Goal: Task Accomplishment & Management: Complete application form

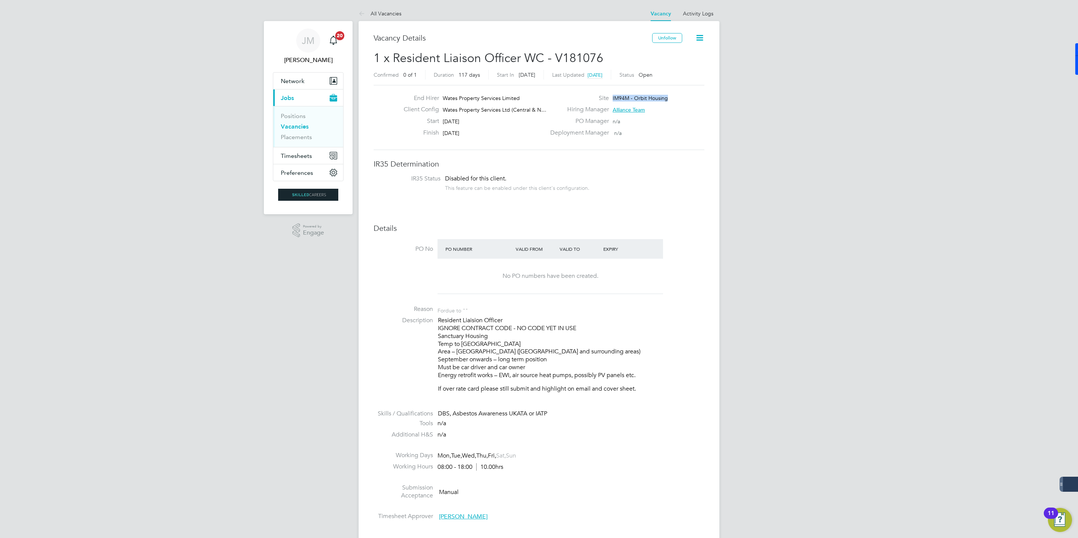
drag, startPoint x: 668, startPoint y: 98, endPoint x: 611, endPoint y: 100, distance: 56.5
click at [611, 100] on div "Site IM94M - Orbit Housing" at bounding box center [627, 100] width 162 height 12
copy span "IM94M - Orbit Housing"
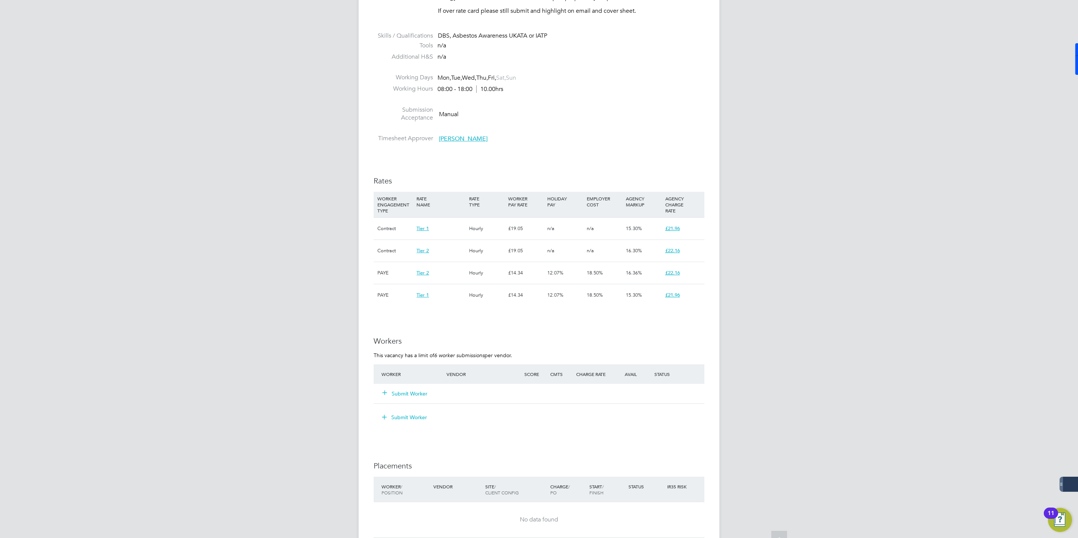
scroll to position [395, 0]
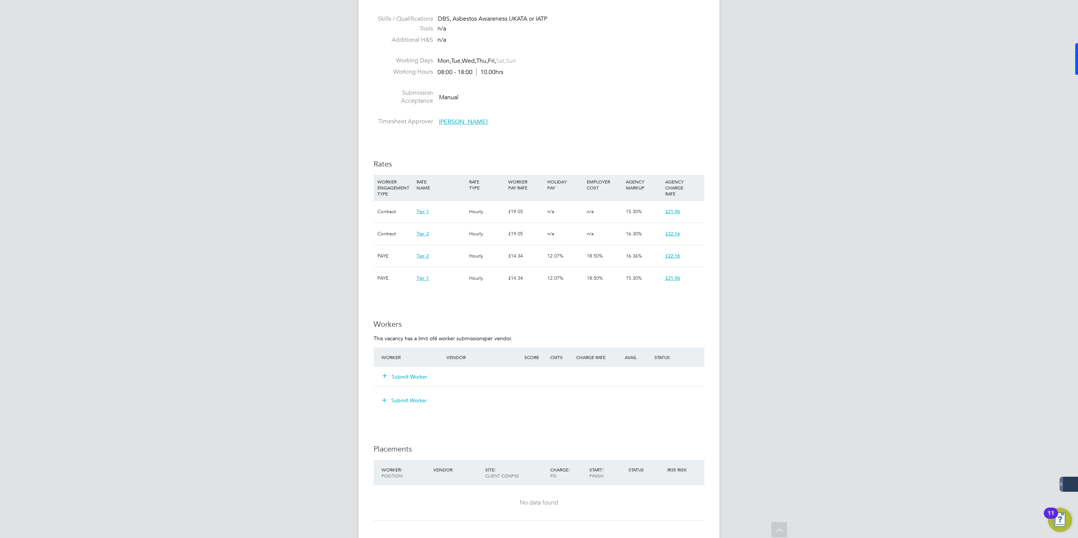
click at [407, 376] on button "Submit Worker" at bounding box center [405, 377] width 45 height 8
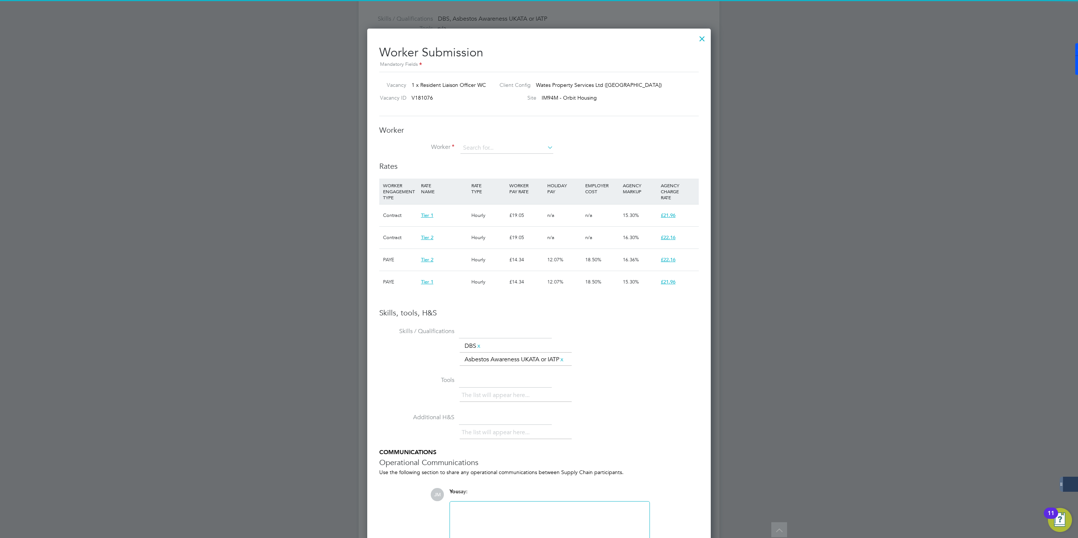
scroll to position [23, 51]
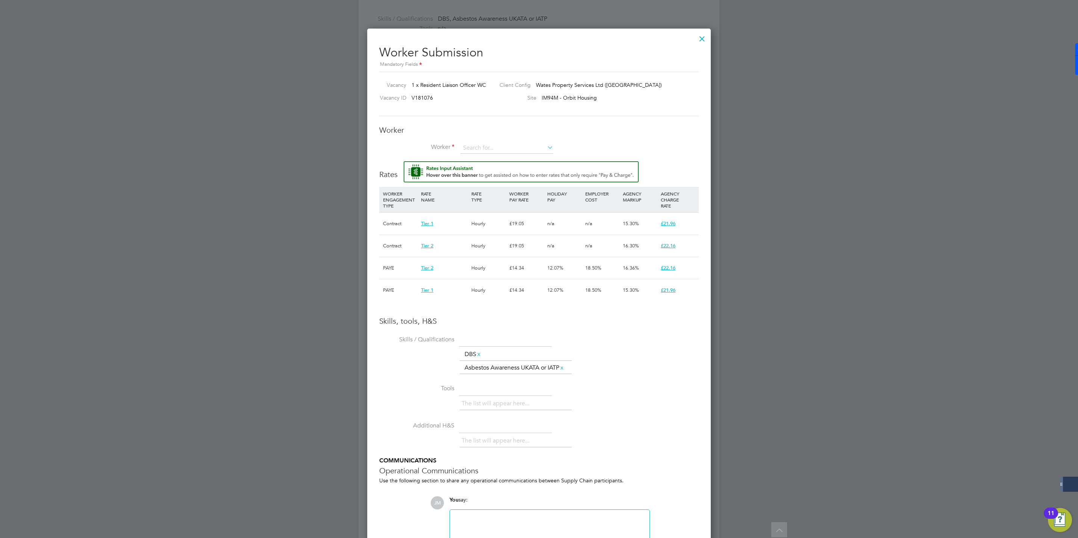
click at [481, 139] on div "Worker Worker Worker Engagement Type" at bounding box center [539, 143] width 320 height 36
click at [487, 150] on input at bounding box center [507, 148] width 93 height 11
click at [492, 198] on li "Vict oria Smith (508521)" at bounding box center [516, 200] width 113 height 10
type input "Victoria Smith (508521)"
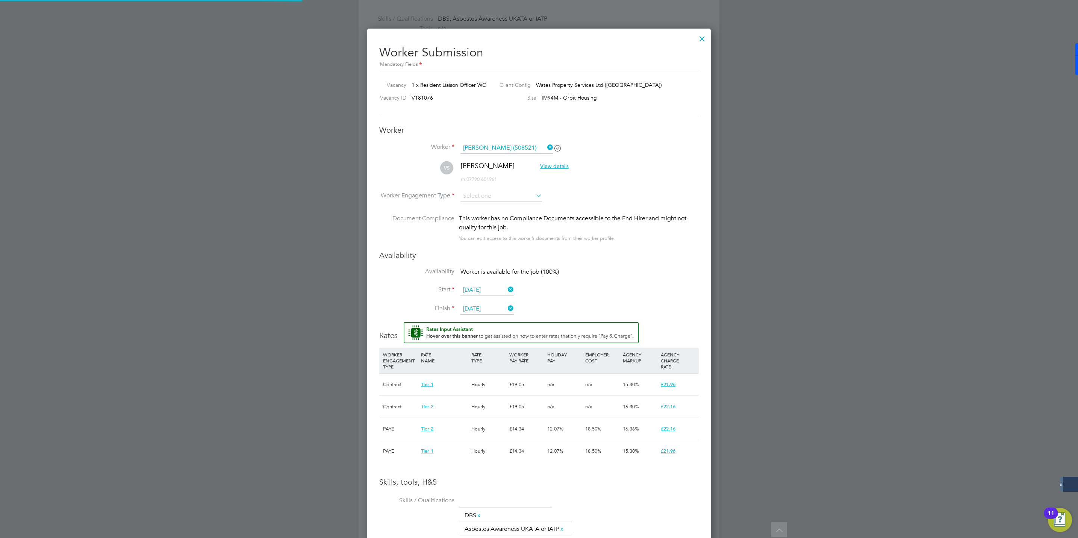
scroll to position [3, 4]
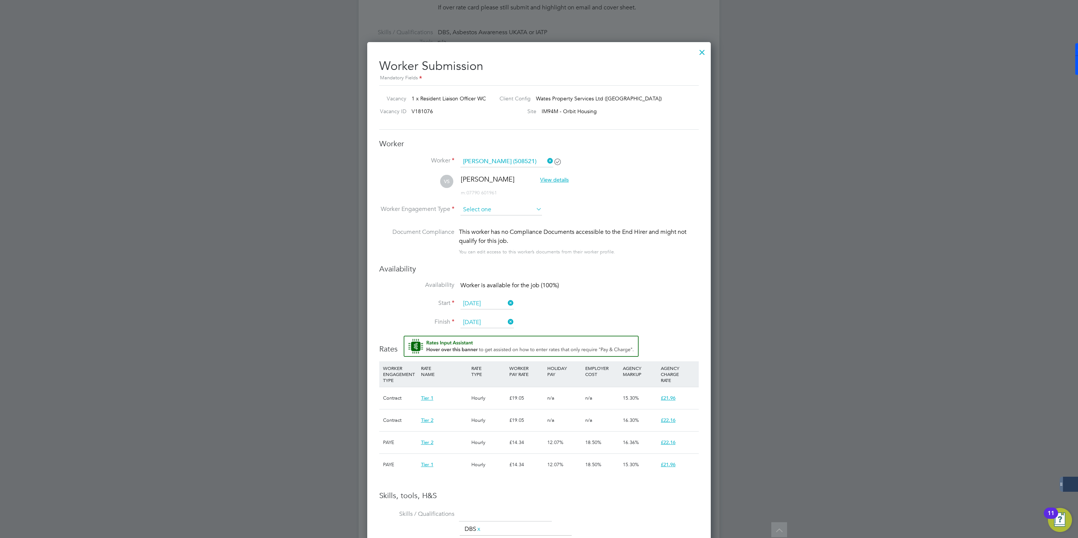
click at [479, 196] on ul "Worker Victoria Smith (508521) VS Victoria Smith View details m: 07790 601961 W…" at bounding box center [539, 210] width 320 height 108
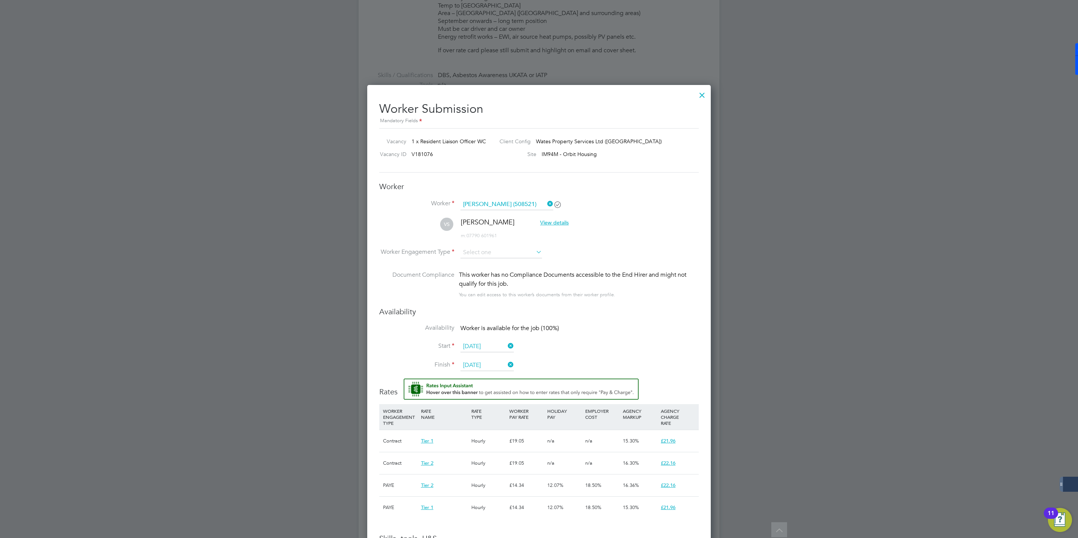
click at [516, 208] on input "Victoria Smith (508521)" at bounding box center [507, 204] width 93 height 11
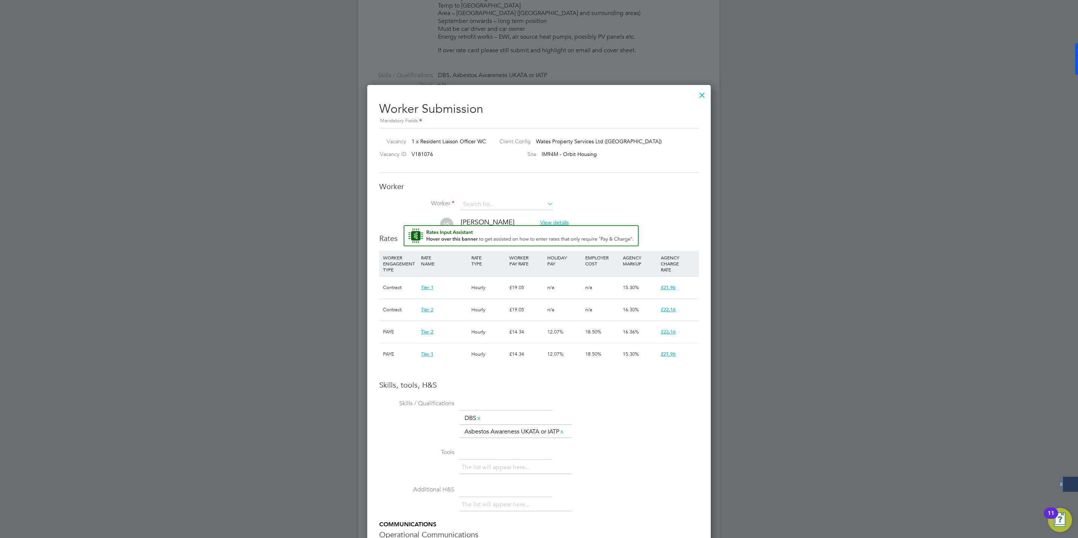
scroll to position [572, 344]
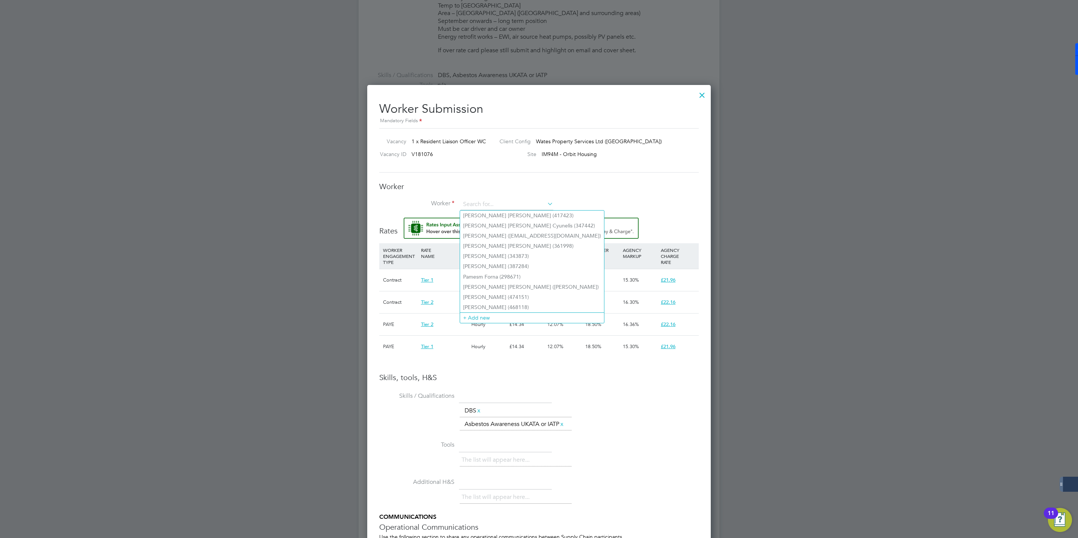
click at [587, 201] on li "Worker" at bounding box center [539, 208] width 320 height 19
click at [504, 202] on input at bounding box center [507, 204] width 93 height 11
type input "victori"
click at [484, 214] on li "Worker" at bounding box center [539, 208] width 320 height 19
click at [483, 205] on input at bounding box center [507, 204] width 93 height 11
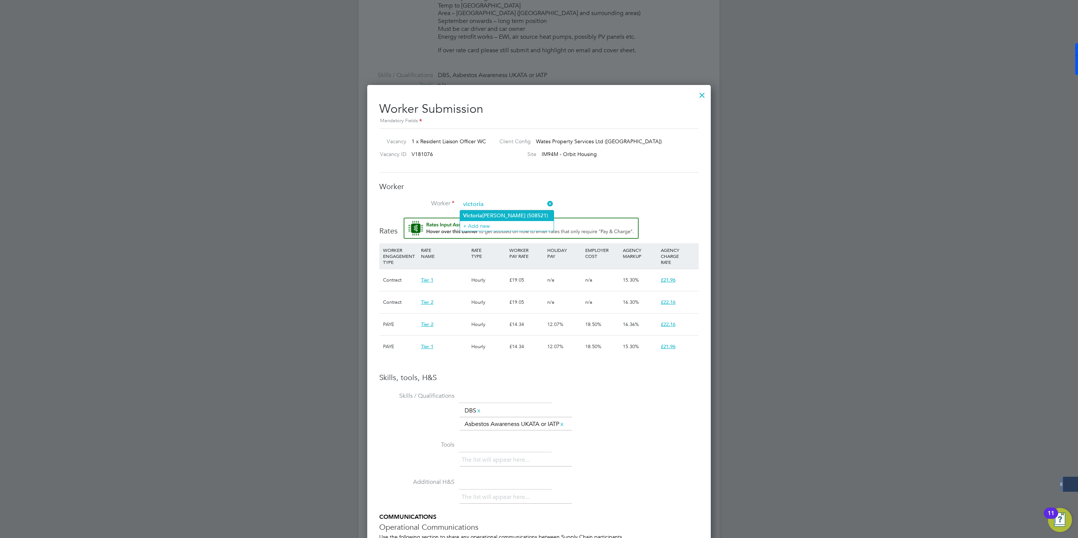
type input "victoria"
click at [483, 215] on div "All Vacancies Vacancy Activity Logs Vacancy Activity Logs All Vacancies Vacancy…" at bounding box center [539, 215] width 361 height 1094
click at [475, 194] on div "Worker Worker Worker Engagement Type" at bounding box center [539, 200] width 320 height 36
click at [500, 201] on input at bounding box center [507, 204] width 93 height 11
click at [485, 212] on b "Smith" at bounding box center [506, 215] width 44 height 6
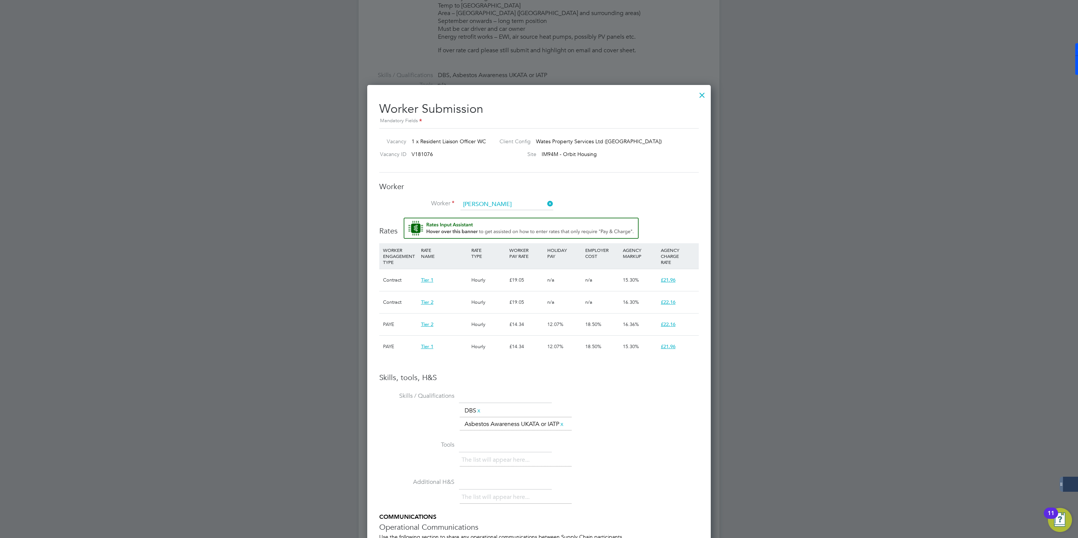
type input "Victoria Smith (508521)"
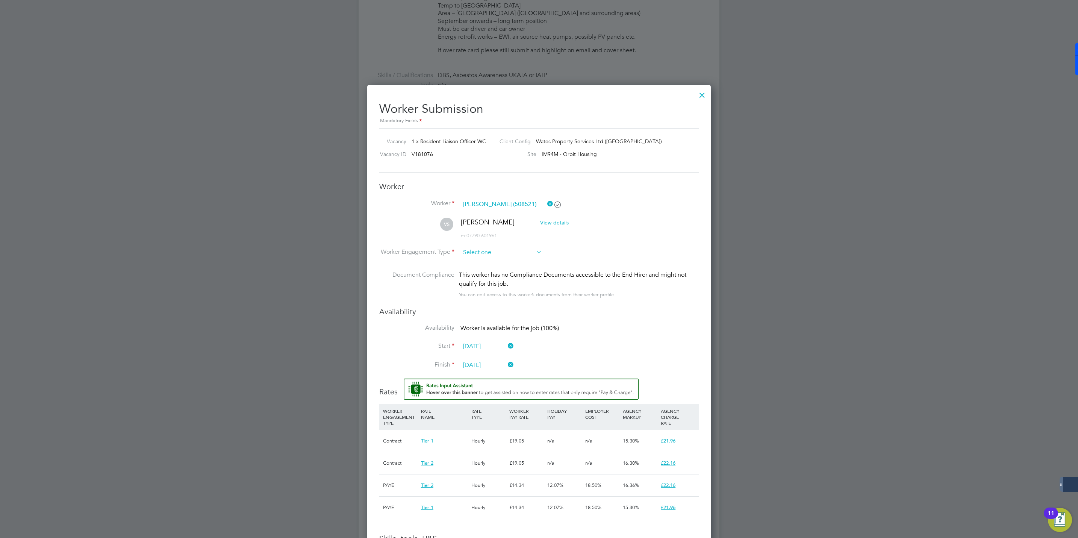
click at [486, 251] on input at bounding box center [502, 252] width 82 height 11
click at [481, 261] on li "Contract" at bounding box center [501, 264] width 82 height 10
type input "Contract"
click at [490, 253] on input "Contract" at bounding box center [502, 252] width 82 height 11
click at [481, 271] on li "PAYE" at bounding box center [501, 273] width 82 height 10
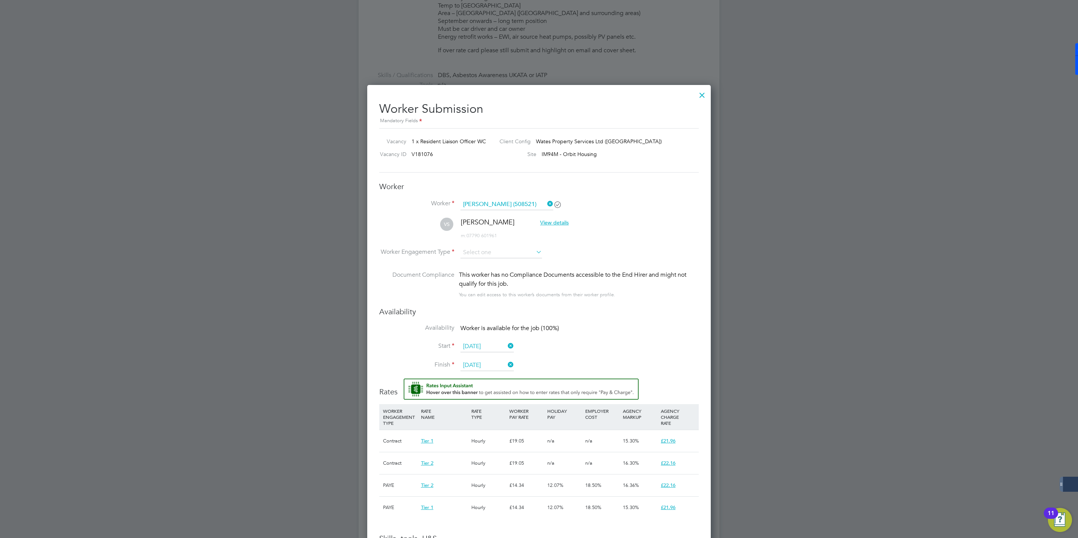
type input "PAYE"
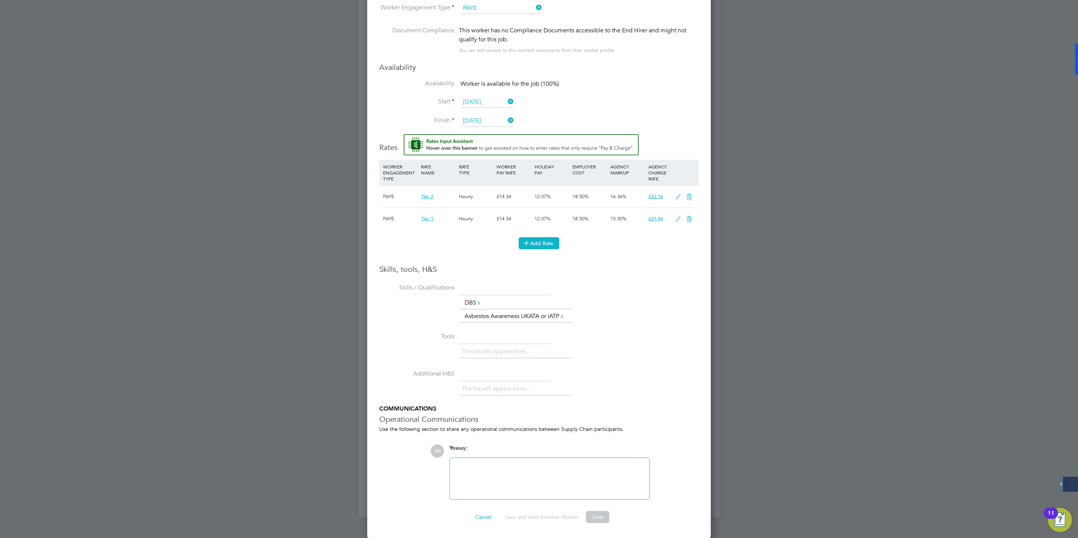
click at [545, 241] on button "Add Rate" at bounding box center [539, 243] width 41 height 12
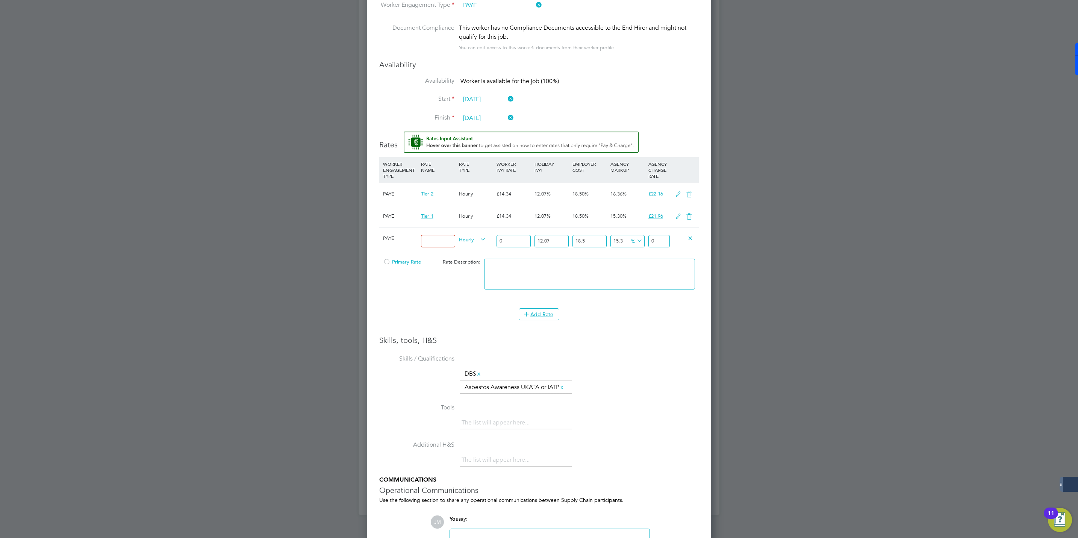
click at [425, 244] on input at bounding box center [438, 241] width 34 height 12
type input "U"
type input "PAYE"
click at [511, 242] on input "0" at bounding box center [514, 241] width 34 height 12
type input "1"
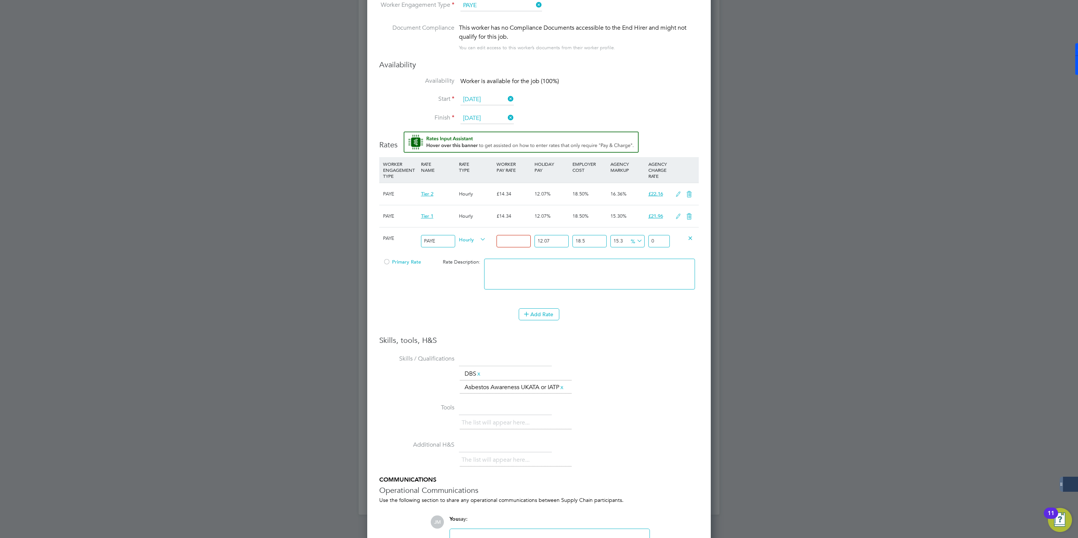
type input "1.5312180135"
type input "17"
type input "26.0307062295"
type input "17"
click at [602, 325] on li "Add Rate" at bounding box center [539, 318] width 320 height 20
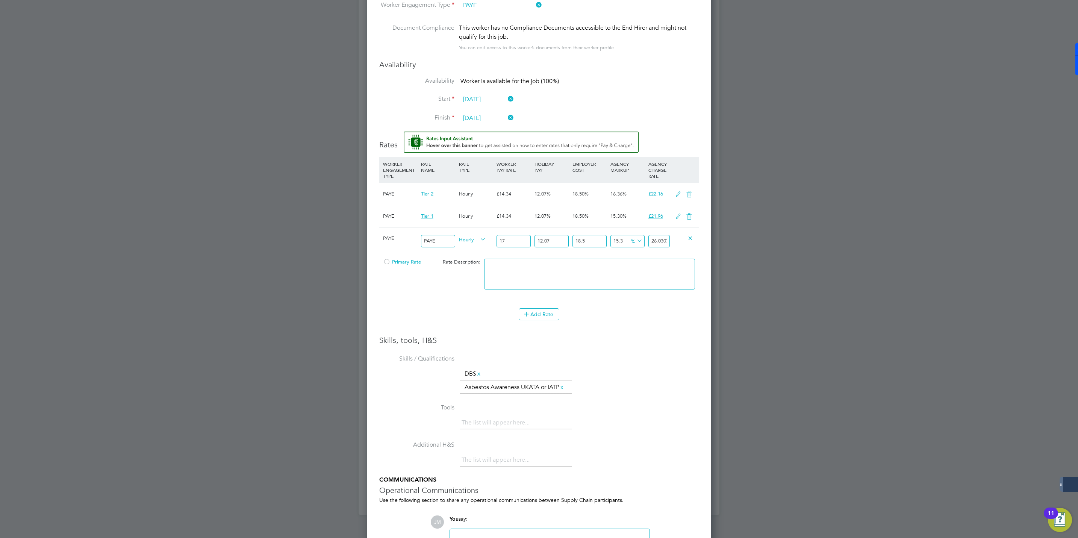
click at [382, 263] on div "Primary Rate" at bounding box center [406, 262] width 50 height 14
click at [387, 263] on div at bounding box center [387, 264] width 8 height 6
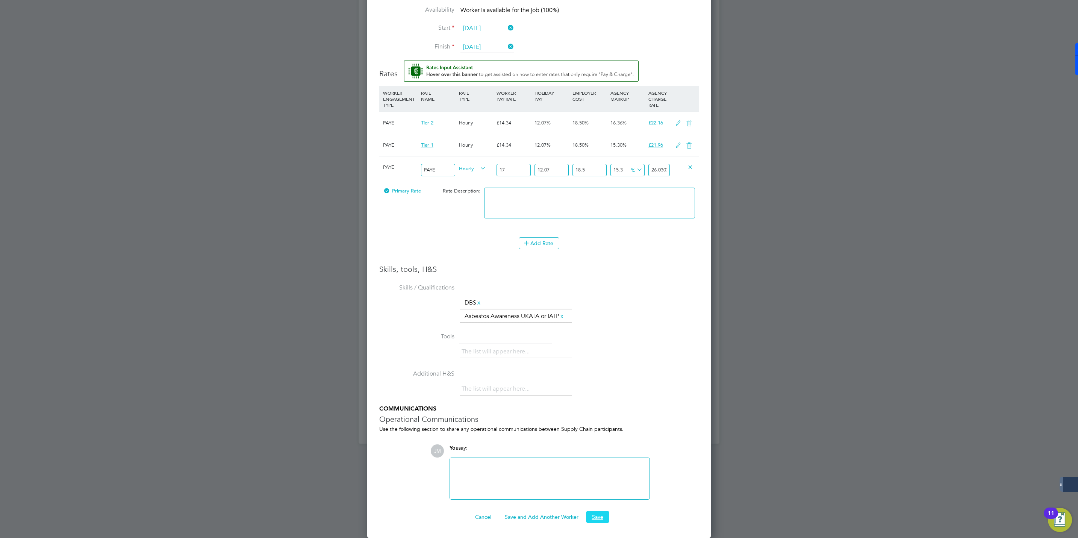
click at [602, 516] on button "Save" at bounding box center [597, 517] width 23 height 12
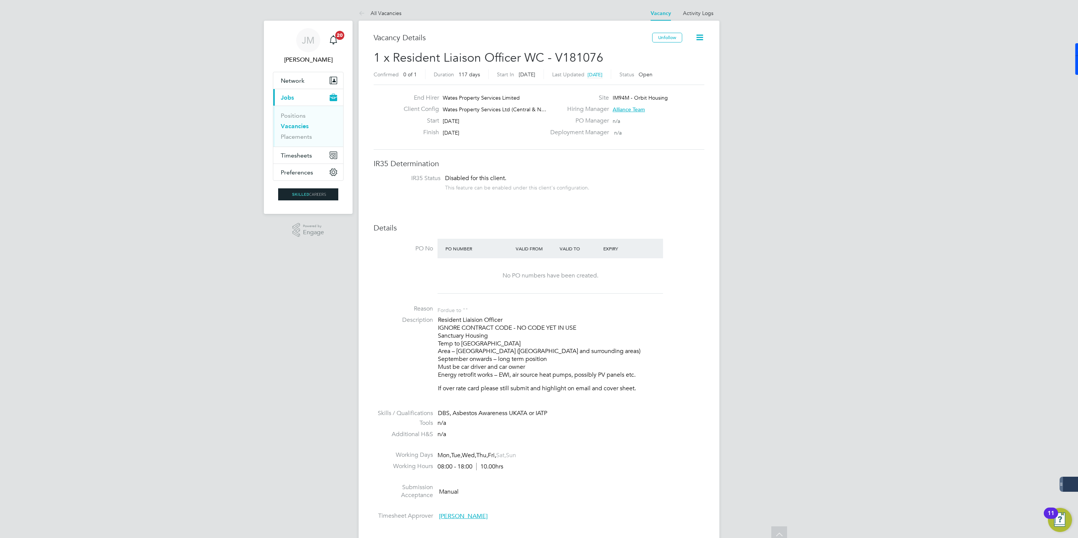
scroll to position [0, 0]
drag, startPoint x: 379, startPoint y: 13, endPoint x: 303, endPoint y: 0, distance: 76.7
click at [379, 13] on link "All Vacancies" at bounding box center [380, 13] width 43 height 7
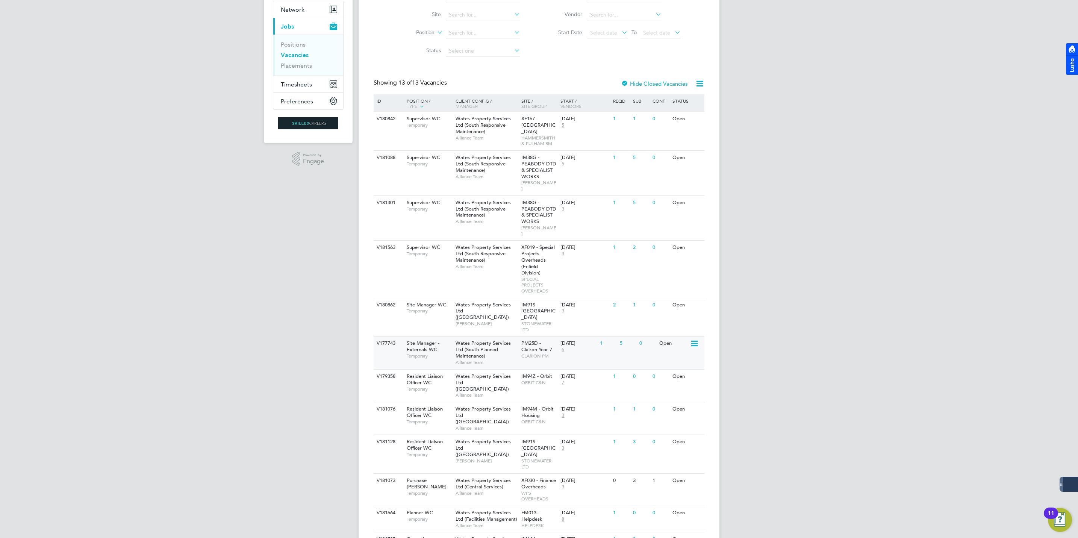
scroll to position [149, 0]
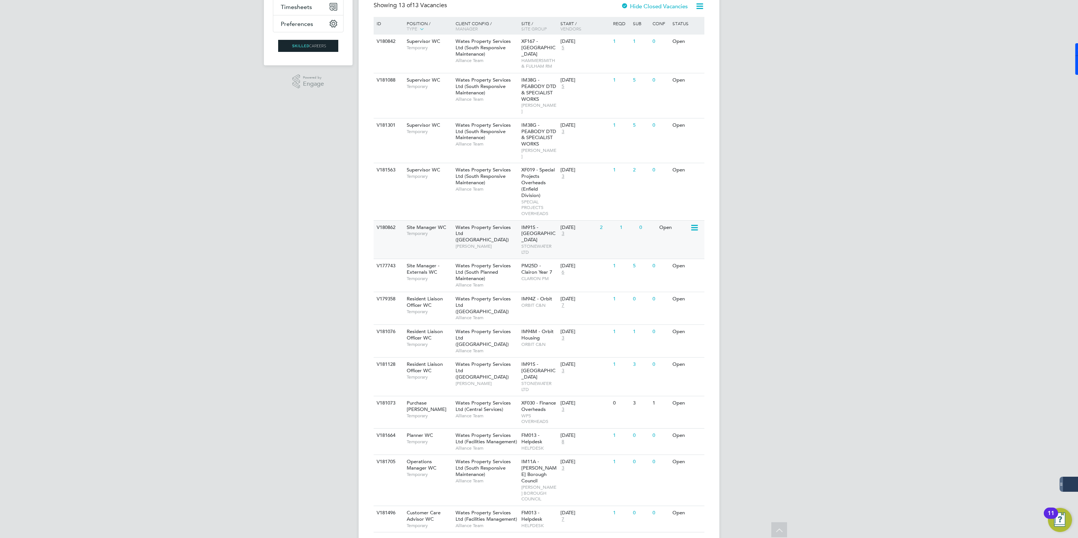
click at [525, 226] on span "IM91S - [GEOGRAPHIC_DATA]" at bounding box center [539, 233] width 34 height 19
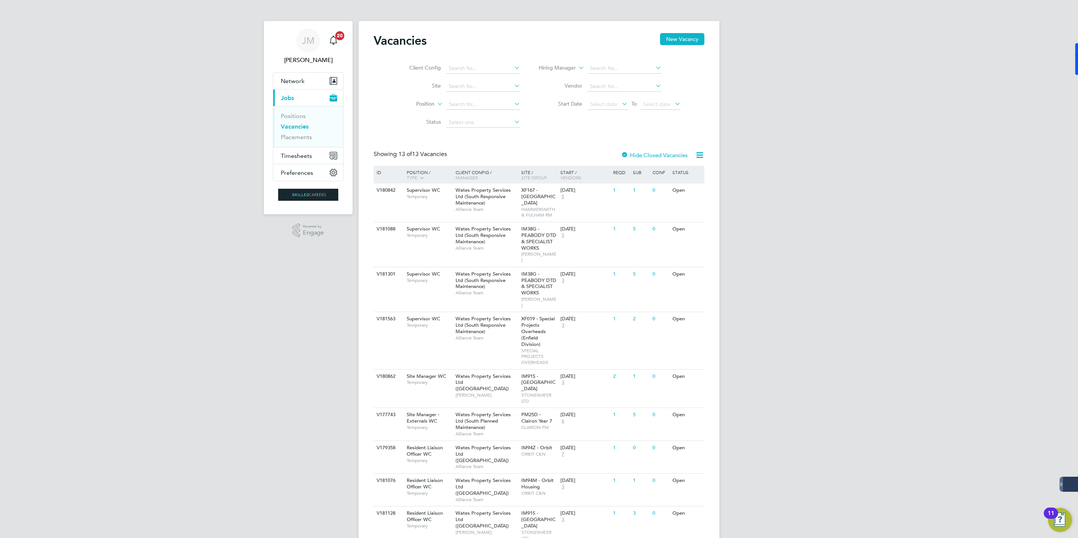
click at [49, 299] on div "[PERSON_NAME] Notifications 20 Applications: Network Businesses Sites Workers C…" at bounding box center [539, 354] width 1078 height 708
